Goal: Task Accomplishment & Management: Complete application form

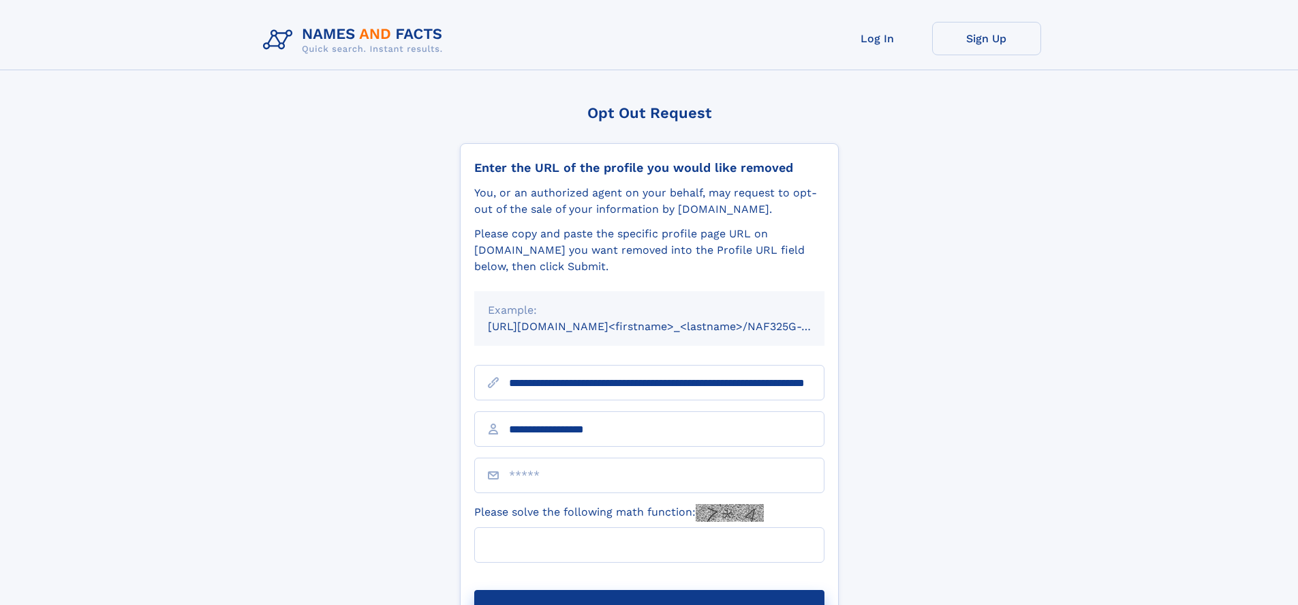
type input "**********"
type input "**"
click at [649, 590] on button "Submit Opt Out Request" at bounding box center [649, 612] width 350 height 44
